Goal: Register for event/course

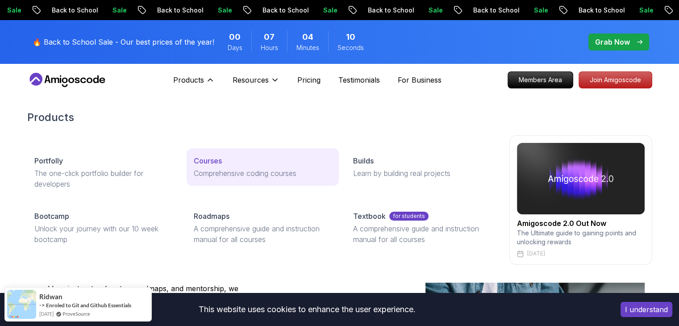
click at [217, 152] on link "Courses Comprehensive coding courses" at bounding box center [262, 166] width 152 height 37
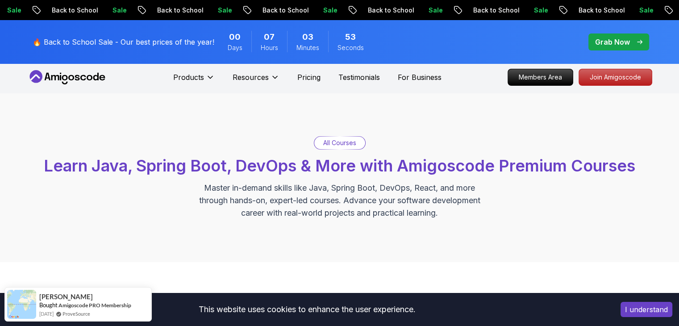
scroll to position [238, 0]
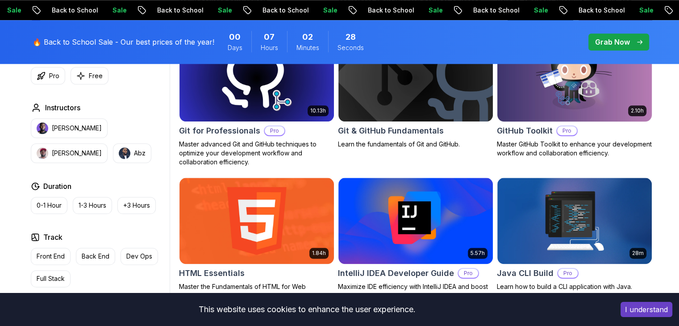
scroll to position [1015, 0]
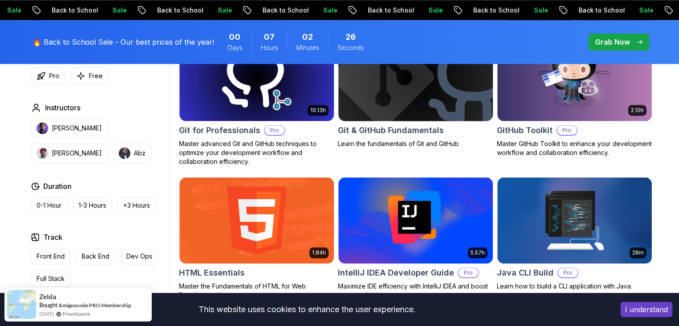
click at [407, 119] on img at bounding box center [415, 77] width 162 height 91
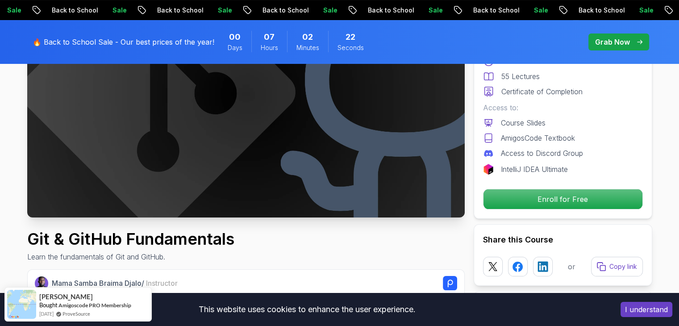
scroll to position [178, 0]
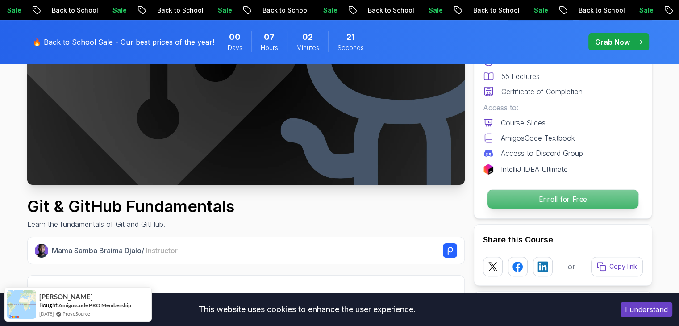
click at [534, 191] on p "Enroll for Free" at bounding box center [562, 199] width 151 height 19
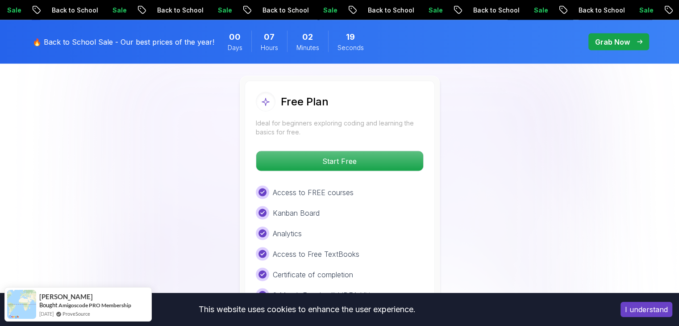
scroll to position [1769, 0]
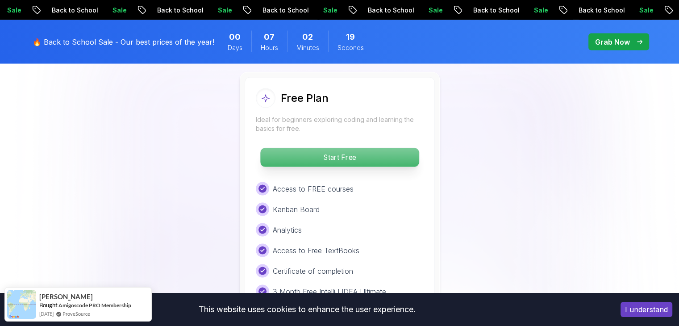
click at [335, 156] on p "Start Free" at bounding box center [339, 157] width 158 height 19
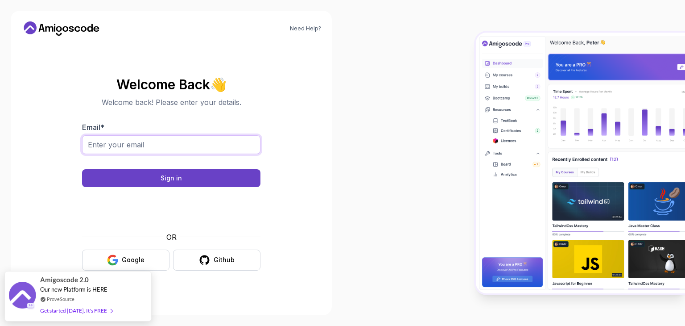
click at [153, 145] on input "Email *" at bounding box center [171, 144] width 178 height 19
type input "abdoayman5m@gmail.com"
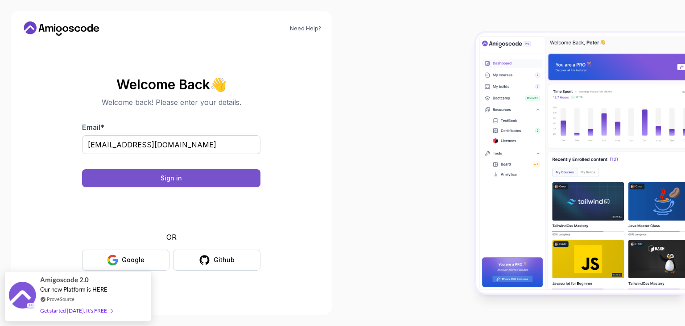
click at [153, 177] on button "Sign in" at bounding box center [171, 178] width 178 height 18
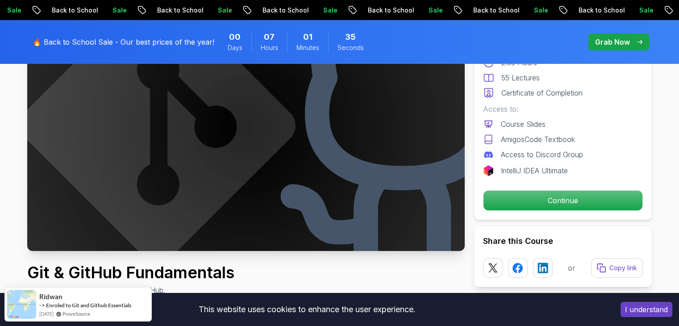
scroll to position [119, 0]
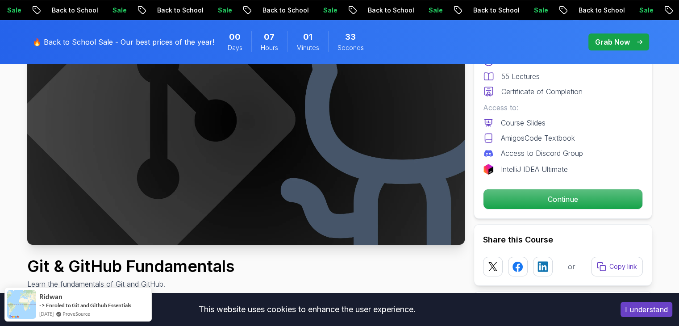
click at [657, 311] on button "I understand" at bounding box center [646, 309] width 52 height 15
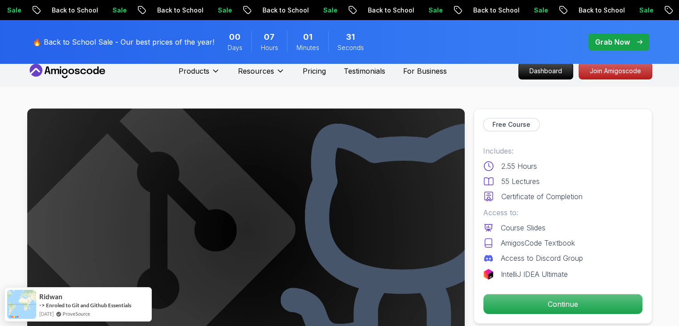
scroll to position [0, 0]
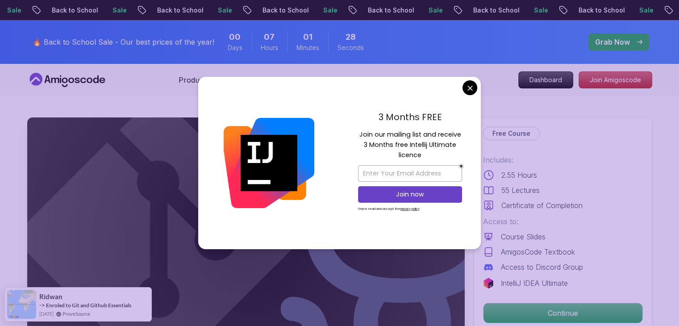
click at [478, 88] on div "3 Months FREE Join our mailing list and receive 3 Months free Intellij Ultimate…" at bounding box center [409, 163] width 141 height 172
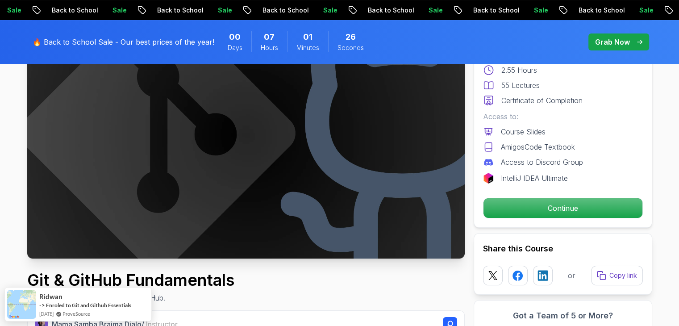
scroll to position [119, 0]
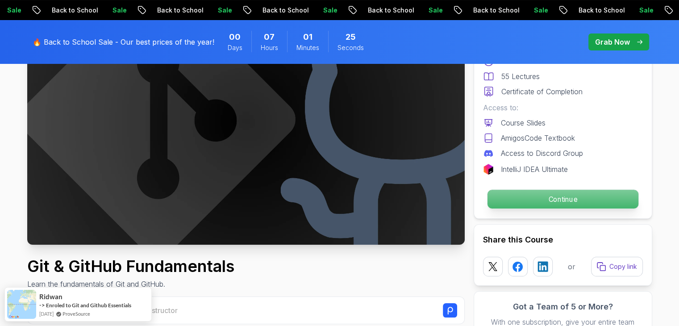
click at [511, 198] on p "Continue" at bounding box center [562, 199] width 151 height 19
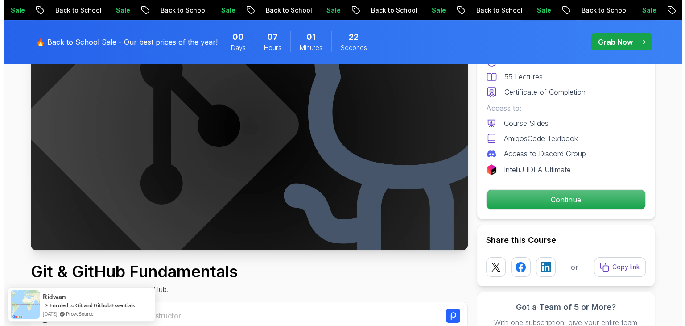
scroll to position [0, 0]
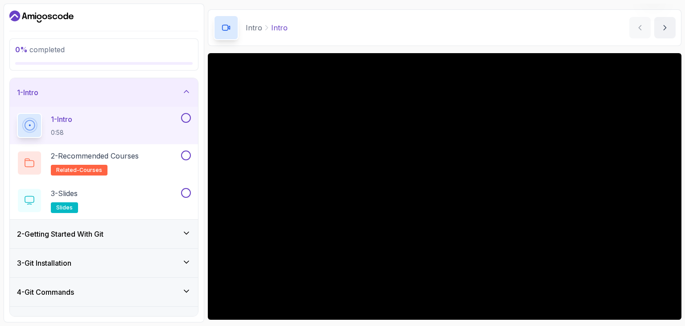
scroll to position [26, 0]
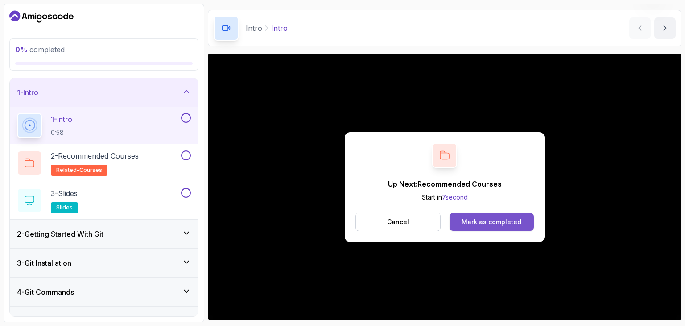
click at [472, 222] on div "Mark as completed" at bounding box center [492, 221] width 60 height 9
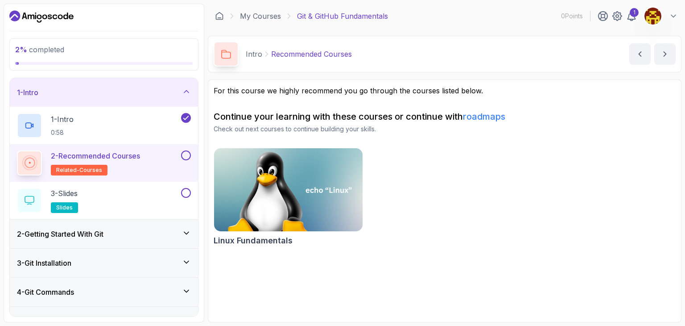
click at [475, 114] on link "roadmaps" at bounding box center [484, 116] width 42 height 11
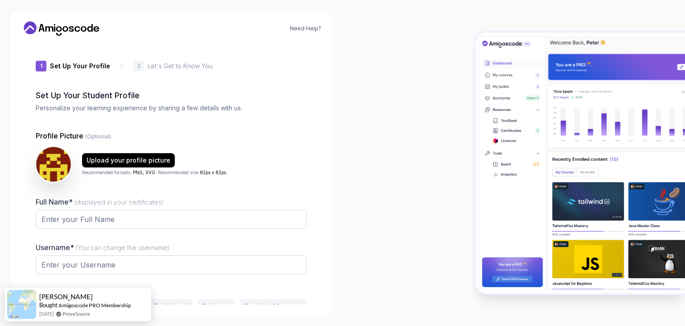
type input "brightbeetle71543"
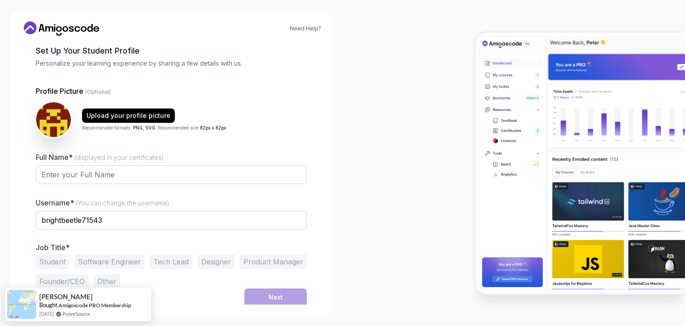
scroll to position [46, 0]
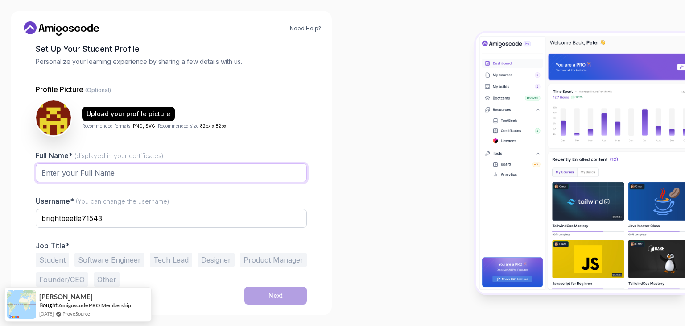
click at [120, 178] on input "Full Name* (displayed in your certificates)" at bounding box center [171, 172] width 271 height 19
type input "Abdelrahman Ayman"
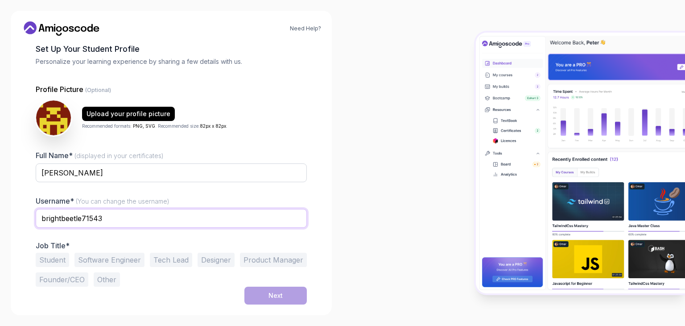
click at [145, 224] on input "brightbeetle71543" at bounding box center [171, 218] width 271 height 19
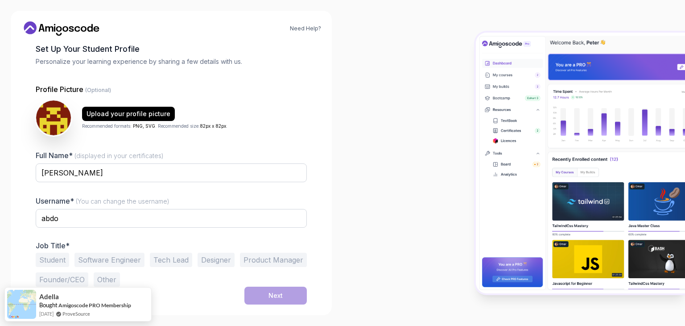
click at [102, 236] on div at bounding box center [171, 233] width 271 height 8
click at [112, 221] on input "abdo" at bounding box center [171, 218] width 271 height 19
type input "abdoayman"
click at [0, 155] on div "Need Help? 1 Set Up Your Profile 1 Set Up Your Profile 2 Let's Get to Know You …" at bounding box center [171, 163] width 343 height 326
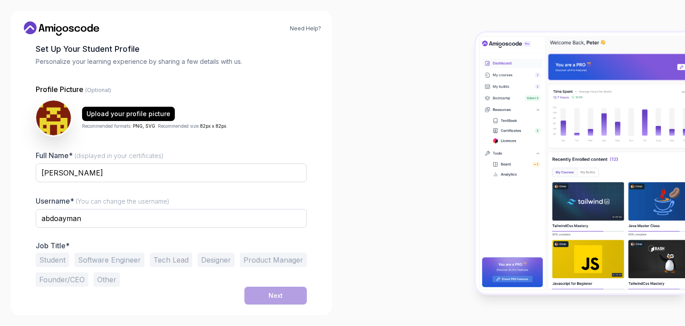
click at [127, 261] on button "Software Engineer" at bounding box center [110, 260] width 70 height 14
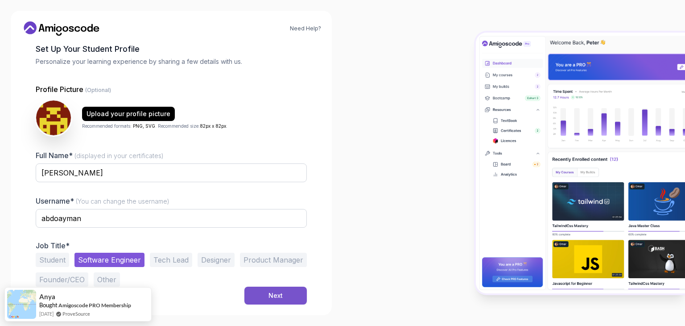
click at [294, 294] on button "Next" at bounding box center [275, 295] width 62 height 18
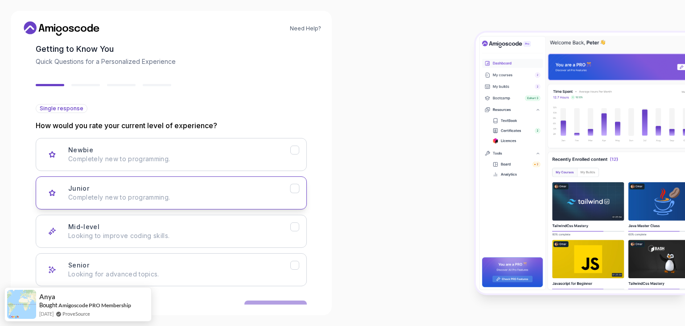
click at [134, 204] on button "Junior Completely new to programming." at bounding box center [171, 192] width 271 height 33
click at [58, 229] on div "Mid-level" at bounding box center [52, 231] width 18 height 18
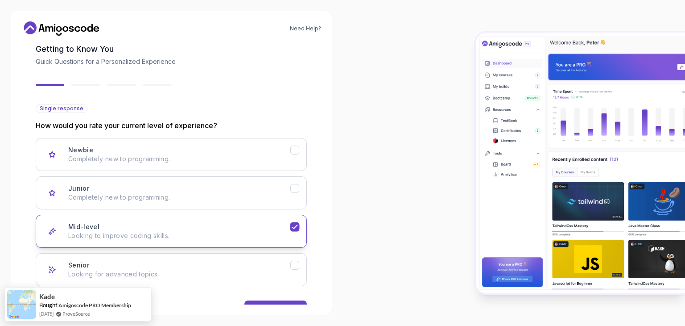
scroll to position [74, 0]
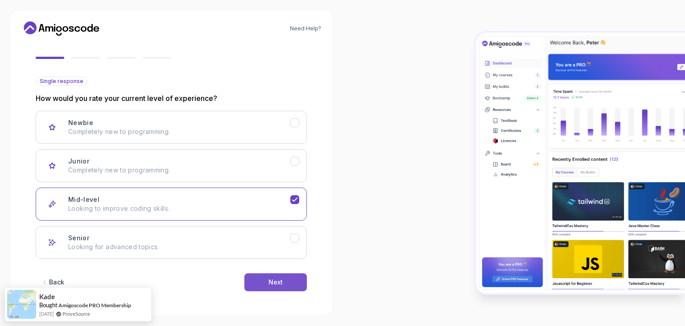
click at [284, 273] on button "Next" at bounding box center [275, 282] width 62 height 18
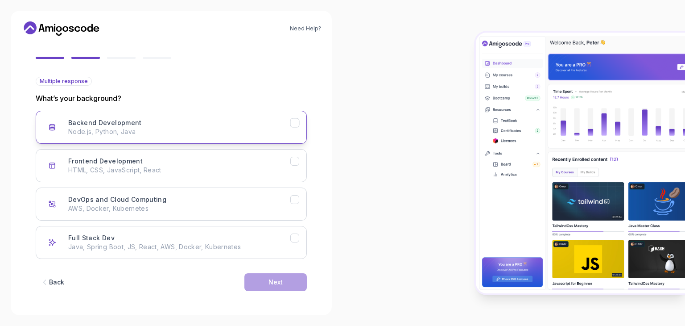
click at [82, 127] on p "Node.js, Python, Java" at bounding box center [179, 131] width 222 height 9
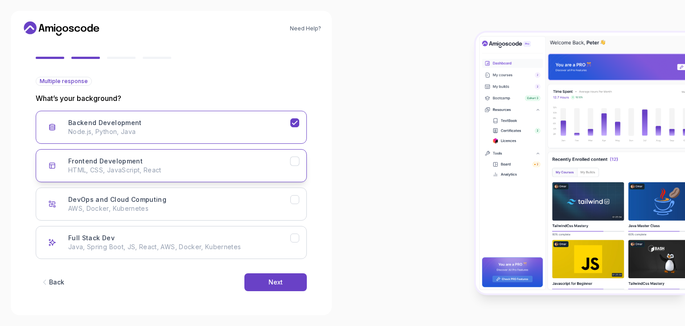
click at [96, 152] on button "Frontend Development HTML, CSS, JavaScript, React" at bounding box center [171, 165] width 271 height 33
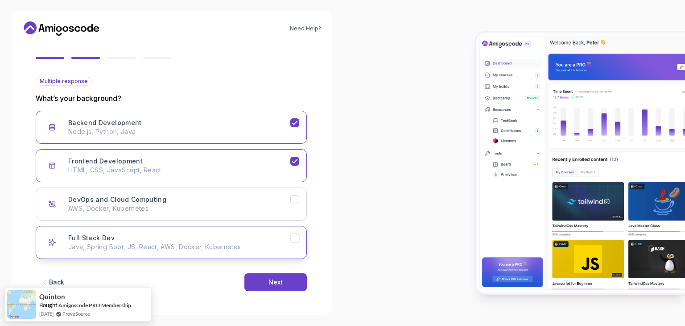
click at [174, 241] on div "Full Stack Dev Java, Spring Boot, JS, React, AWS, Docker, Kubernetes" at bounding box center [179, 242] width 222 height 18
click at [174, 244] on p "Java, Spring Boot, JS, React, AWS, Docker, Kubernetes" at bounding box center [179, 246] width 222 height 9
click at [253, 280] on button "Next" at bounding box center [275, 282] width 62 height 18
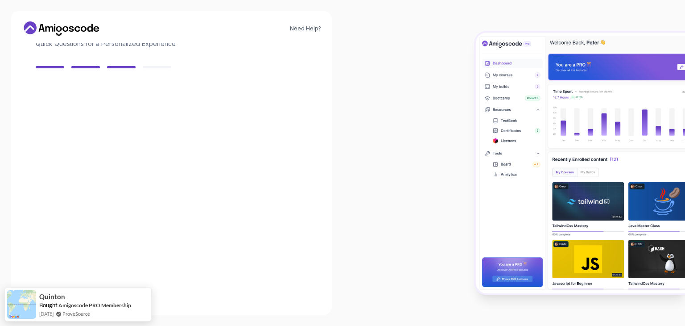
scroll to position [64, 0]
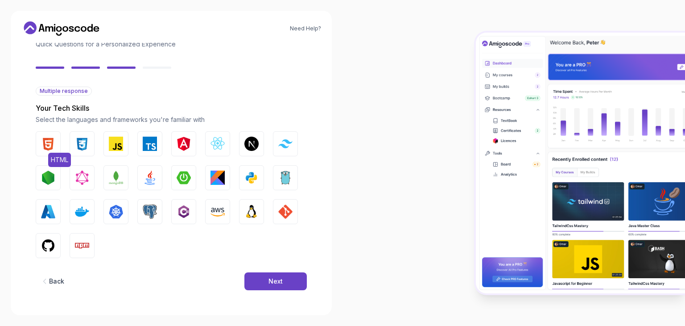
click at [54, 141] on img "button" at bounding box center [48, 144] width 14 height 14
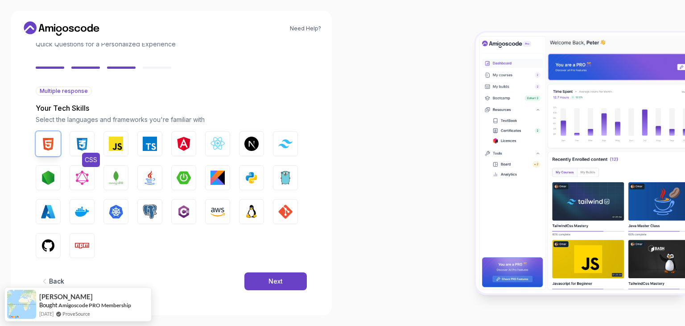
click at [80, 145] on img "button" at bounding box center [82, 144] width 14 height 14
click at [108, 143] on button "JavaScript" at bounding box center [116, 143] width 25 height 25
click at [153, 149] on img "button" at bounding box center [150, 144] width 14 height 14
click at [208, 147] on button "React.js" at bounding box center [217, 143] width 25 height 25
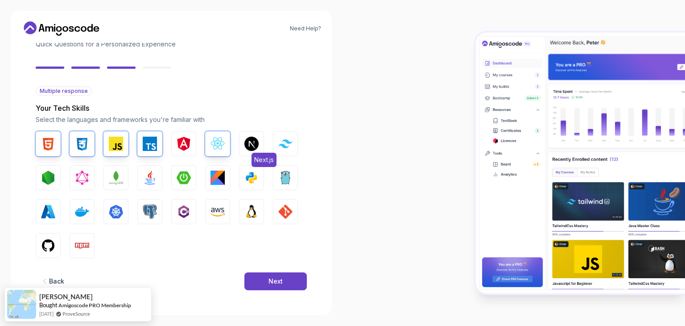
click at [252, 143] on img "button" at bounding box center [251, 144] width 14 height 14
click at [290, 143] on img "button" at bounding box center [285, 143] width 14 height 8
click at [48, 171] on img "button" at bounding box center [48, 177] width 14 height 14
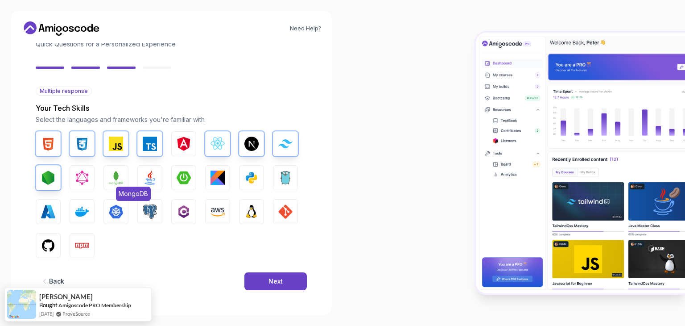
click at [124, 183] on button "MongoDB" at bounding box center [116, 177] width 25 height 25
click at [153, 179] on img "button" at bounding box center [150, 177] width 14 height 14
click at [188, 181] on img "button" at bounding box center [184, 177] width 14 height 14
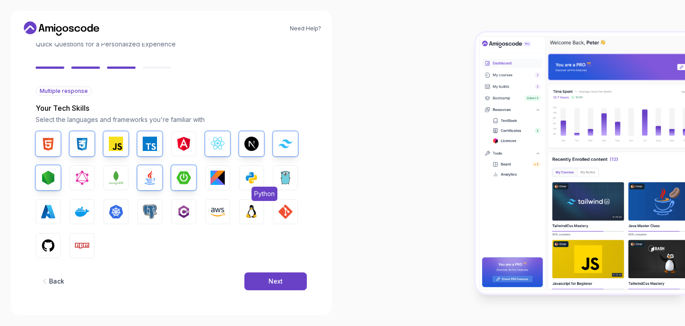
click at [250, 179] on img "button" at bounding box center [251, 177] width 14 height 14
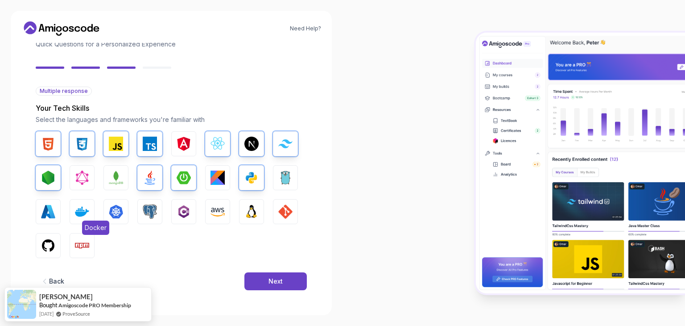
click at [79, 214] on img "button" at bounding box center [82, 211] width 14 height 14
click at [146, 214] on img "button" at bounding box center [150, 211] width 14 height 14
click at [290, 209] on img "button" at bounding box center [285, 211] width 14 height 14
click at [59, 242] on button "GitHub" at bounding box center [48, 245] width 25 height 25
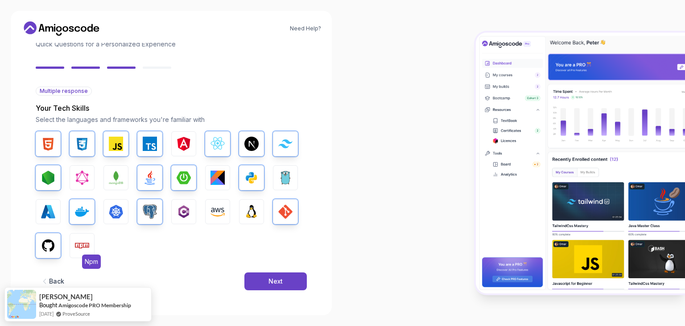
click at [76, 244] on img "button" at bounding box center [82, 245] width 14 height 14
click at [261, 272] on div "Back Next" at bounding box center [171, 281] width 271 height 46
click at [264, 278] on button "Next" at bounding box center [275, 281] width 62 height 18
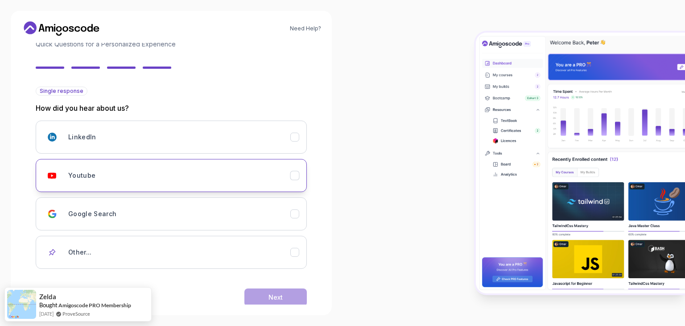
click at [80, 178] on h3 "Youtube" at bounding box center [81, 175] width 27 height 9
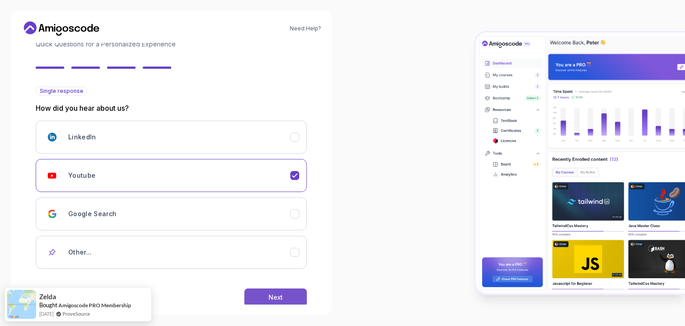
click at [266, 297] on button "Next" at bounding box center [275, 297] width 62 height 18
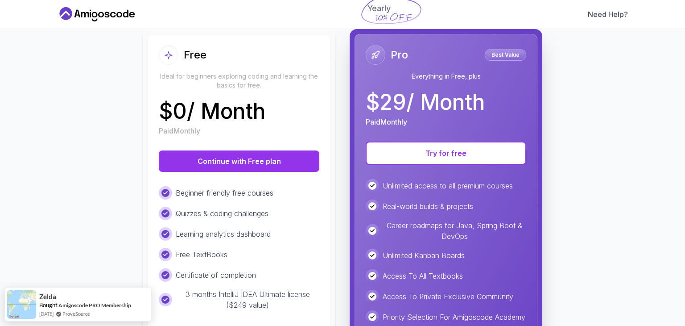
scroll to position [95, 0]
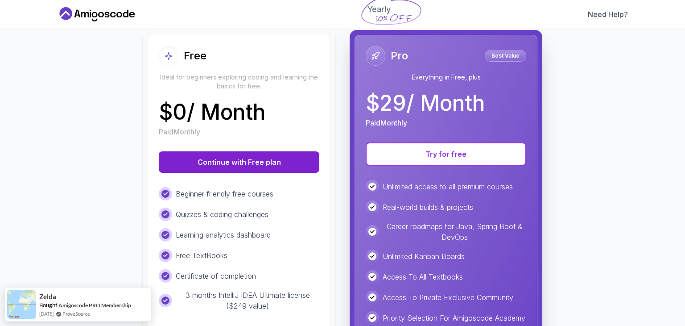
click at [228, 171] on button "Continue with Free plan" at bounding box center [239, 161] width 161 height 21
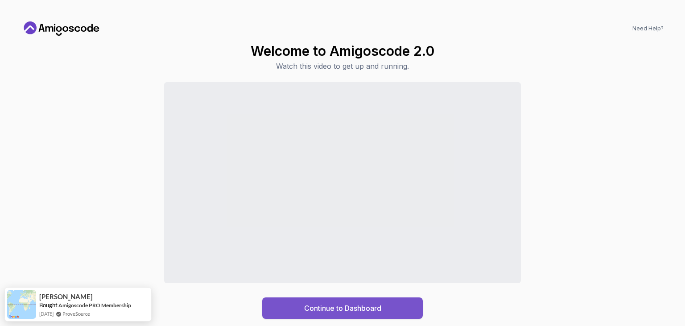
click at [306, 300] on button "Continue to Dashboard" at bounding box center [342, 307] width 161 height 21
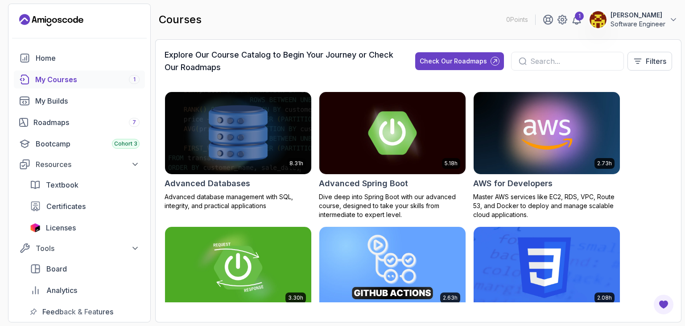
click at [113, 75] on div "My Courses 1" at bounding box center [87, 79] width 104 height 11
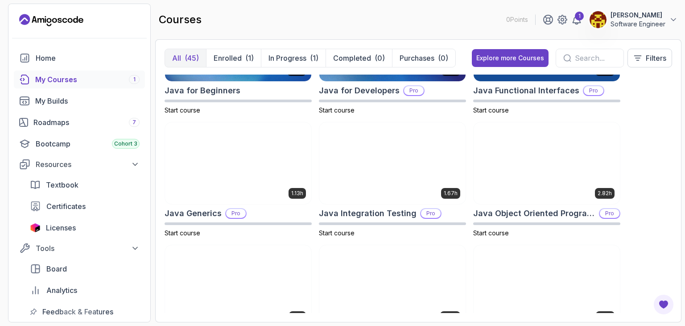
scroll to position [694, 0]
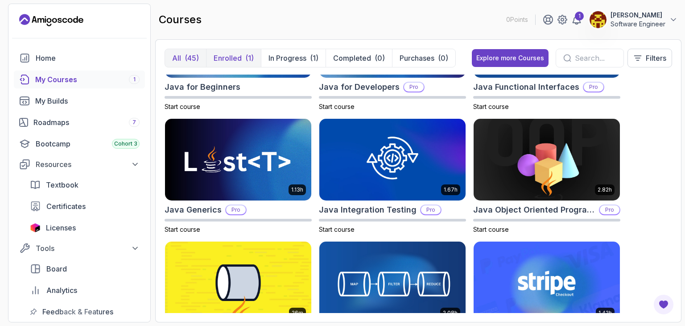
click at [236, 54] on p "Enrolled" at bounding box center [228, 58] width 28 height 11
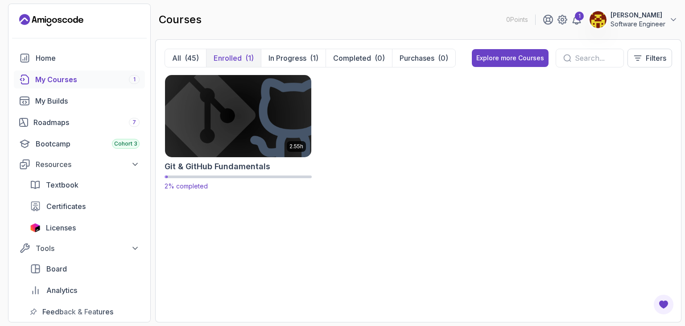
click at [265, 129] on img at bounding box center [238, 116] width 153 height 86
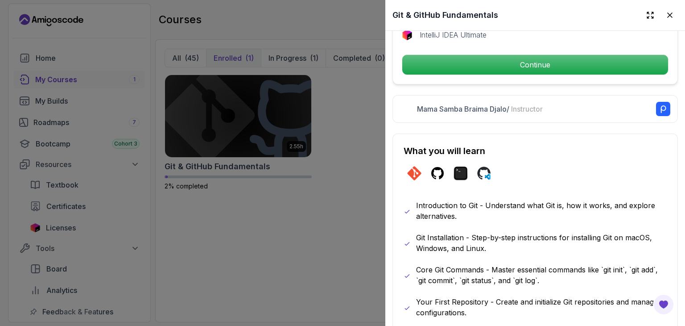
scroll to position [376, 0]
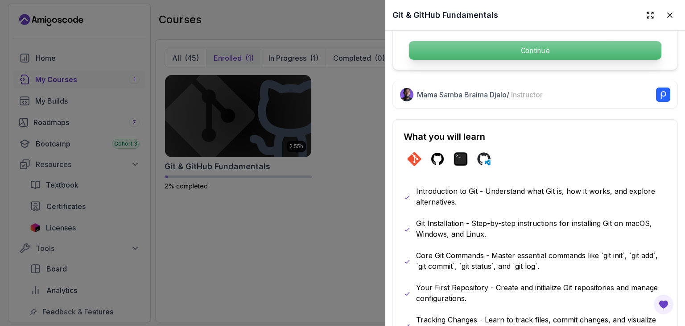
click at [506, 48] on p "Continue" at bounding box center [535, 50] width 253 height 19
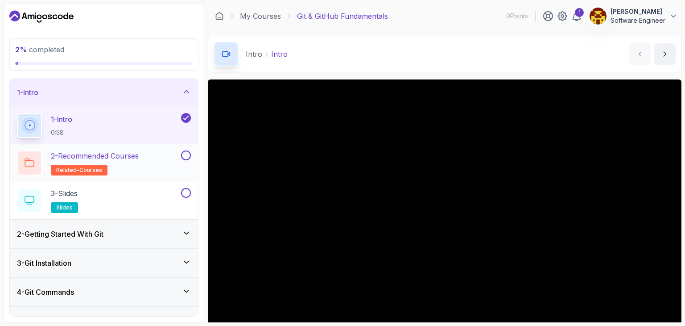
click at [177, 169] on div "2 - Recommended Courses related-courses" at bounding box center [98, 162] width 162 height 25
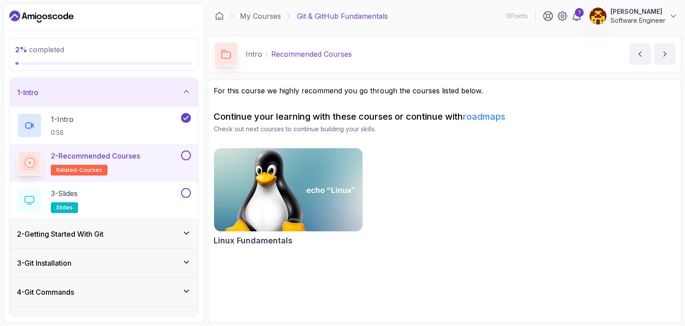
click at [241, 178] on img at bounding box center [289, 189] width 156 height 87
click at [482, 116] on link "roadmaps" at bounding box center [484, 116] width 42 height 11
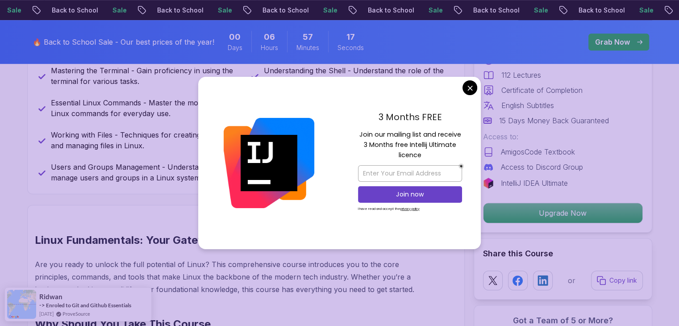
scroll to position [533, 0]
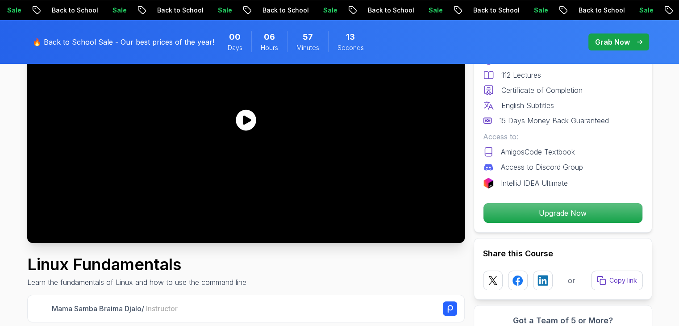
scroll to position [0, 0]
